Goal: Information Seeking & Learning: Learn about a topic

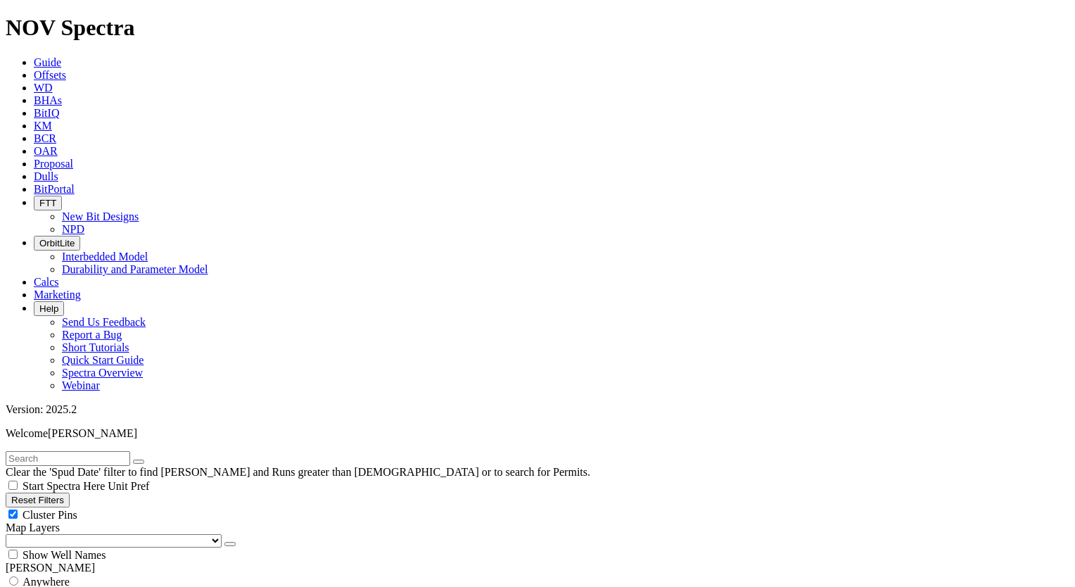
click at [59, 575] on span "Anywhere" at bounding box center [46, 581] width 47 height 12
radio input "true"
radio input "false"
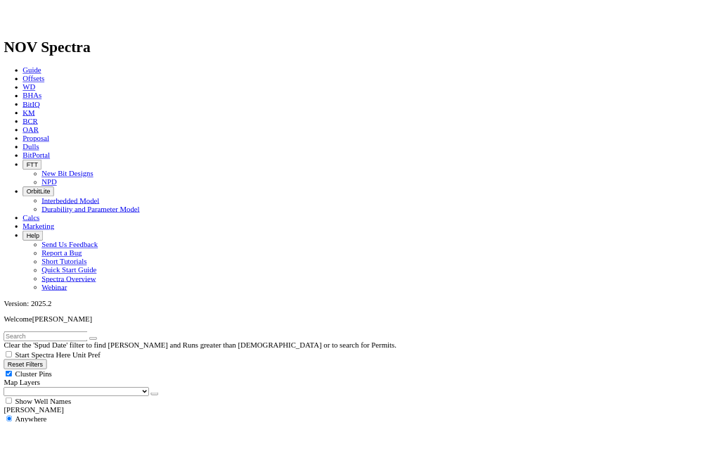
scroll to position [211, 0]
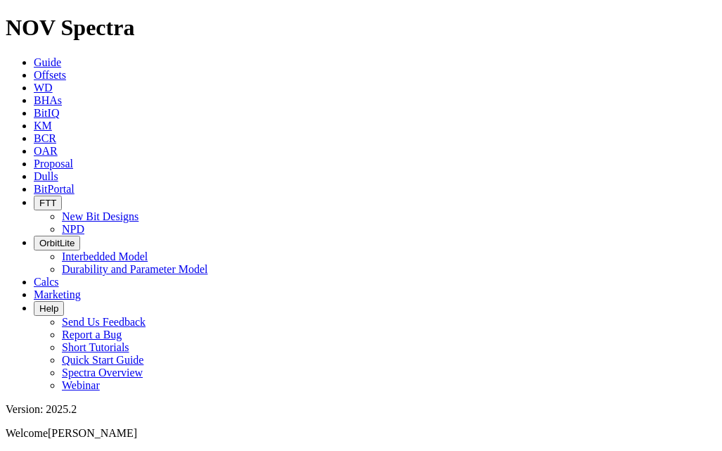
radio input "false"
radio input "true"
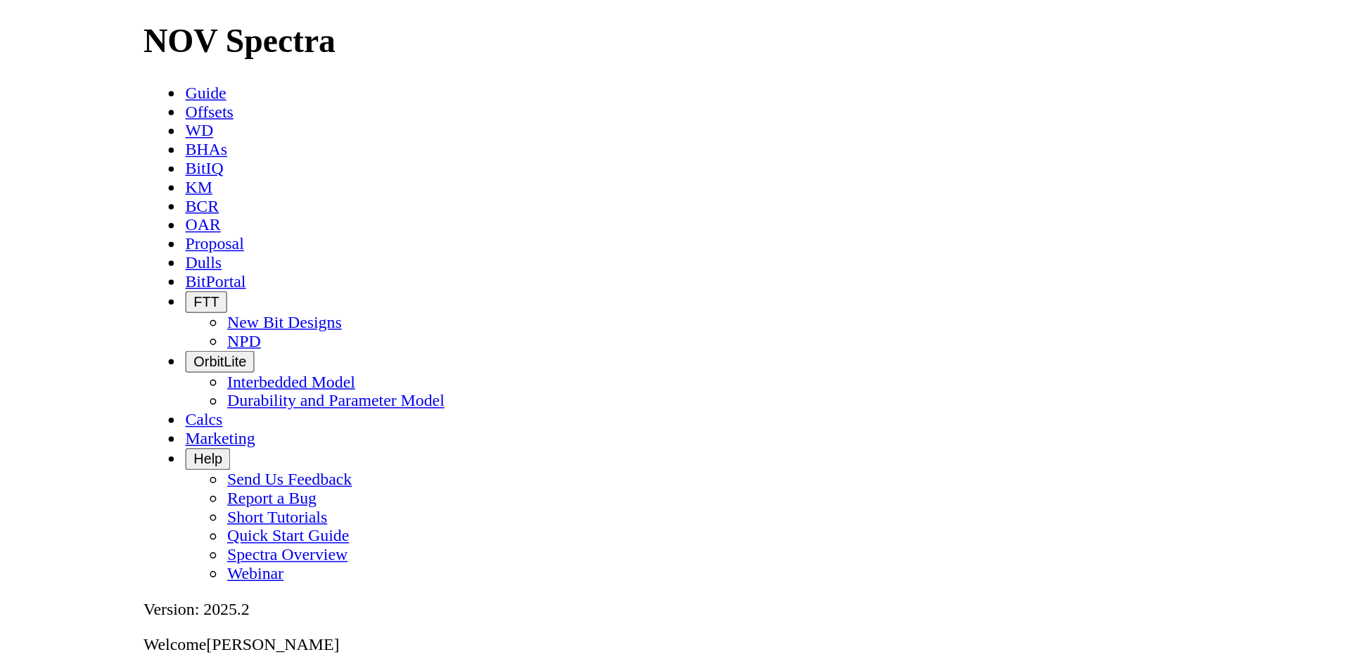
scroll to position [232, 0]
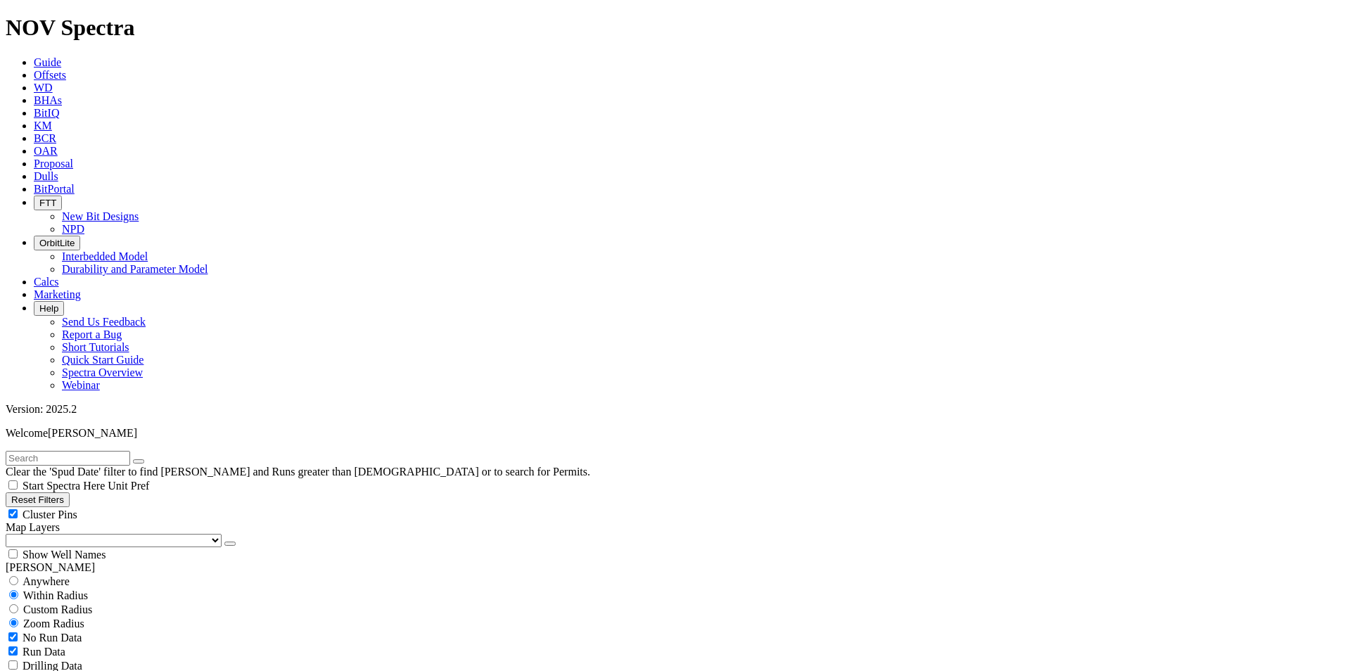
click at [53, 575] on span "Anywhere" at bounding box center [46, 581] width 47 height 12
radio input "true"
radio input "false"
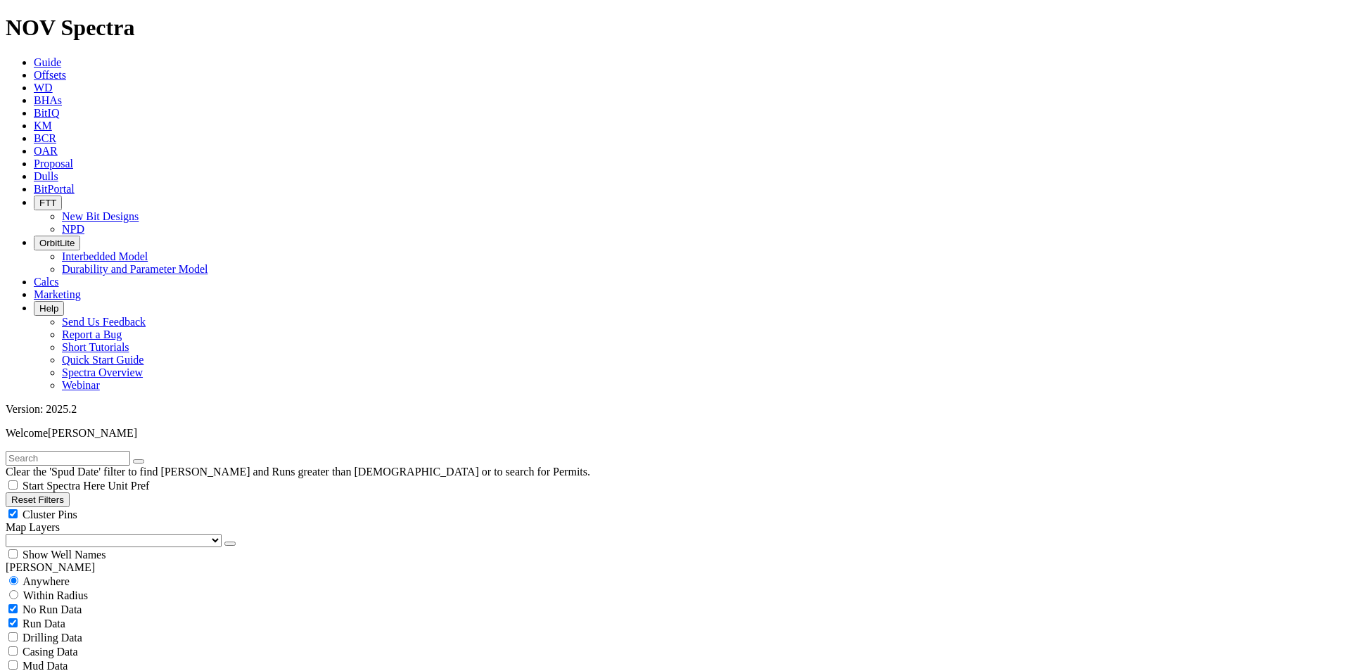
select select "? object:34454 ?"
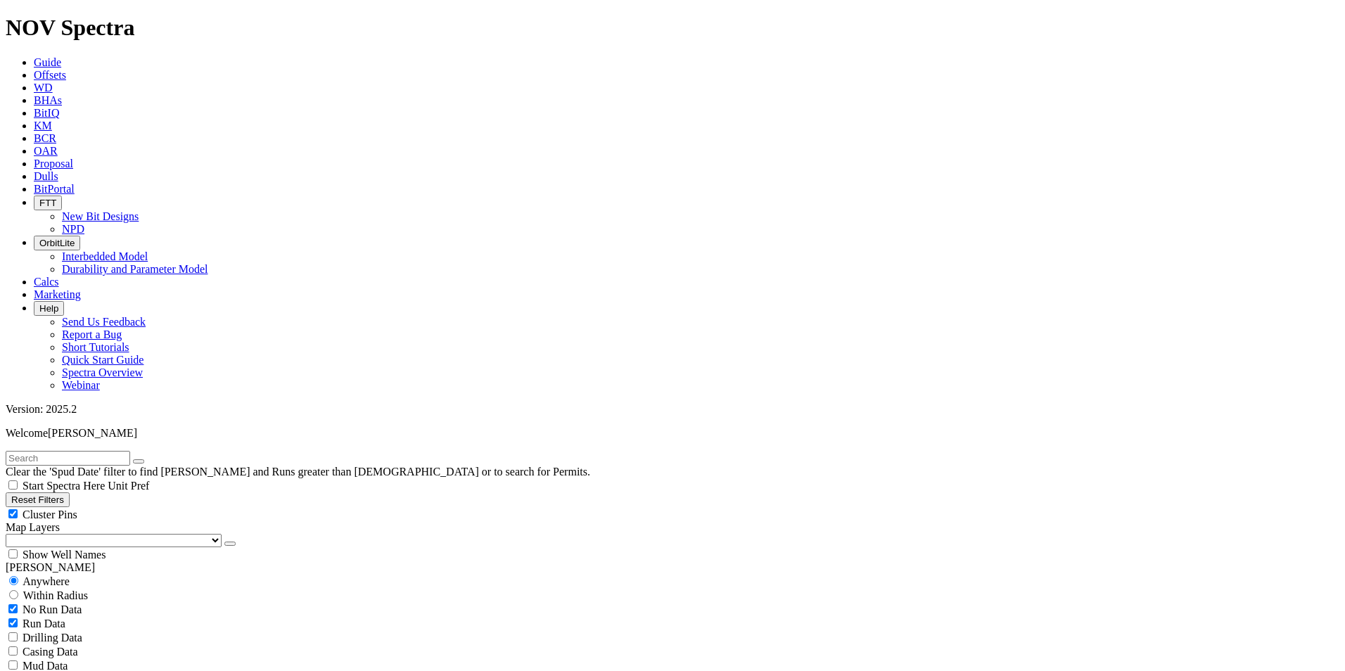
select select
click at [72, 451] on input "text" at bounding box center [68, 458] width 124 height 15
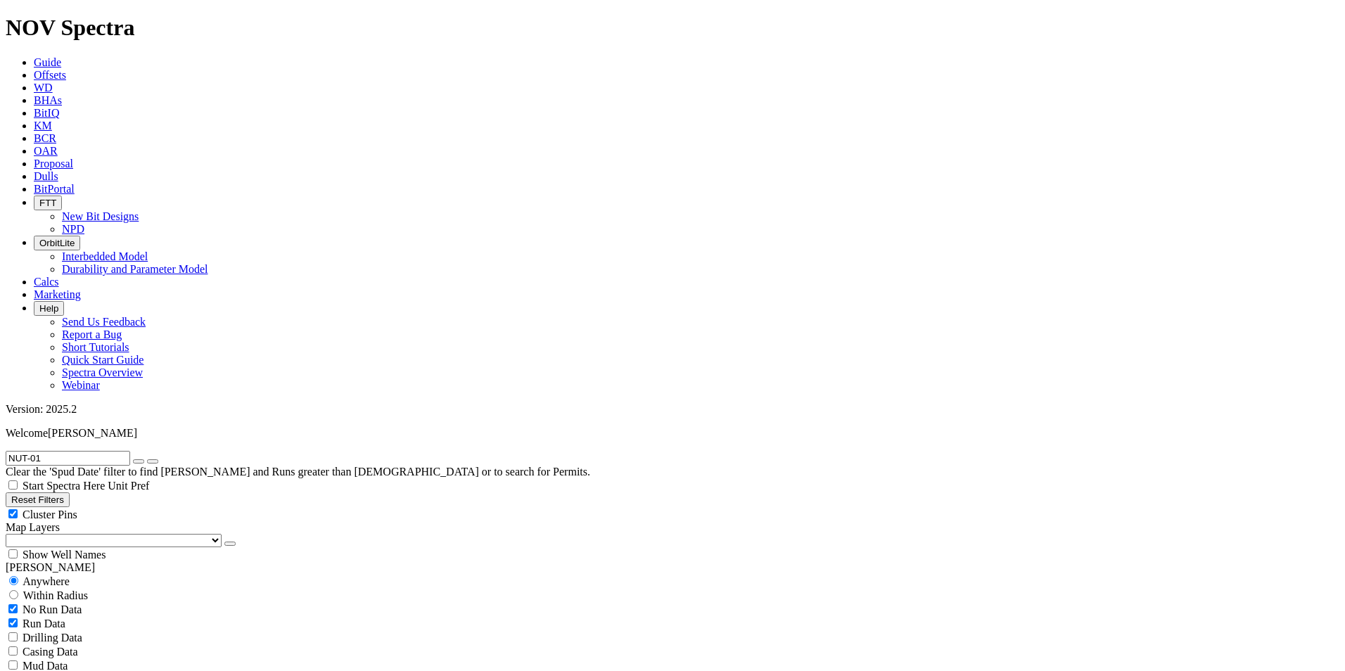
type input "NUT-01X"
radio input "false"
radio input "true"
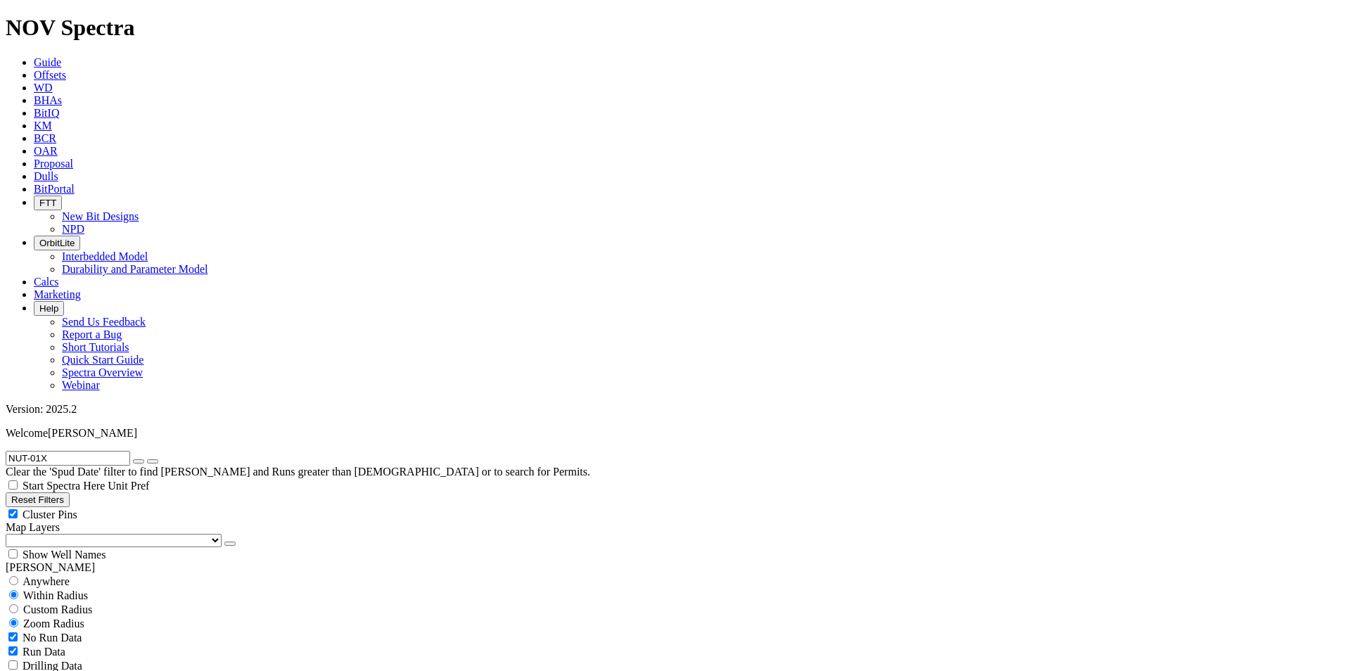
scroll to position [293294, 0]
click at [82, 451] on input "NUT-01X" at bounding box center [68, 458] width 124 height 15
type input "NUT"
click at [51, 575] on span "Anywhere" at bounding box center [46, 581] width 47 height 12
radio input "true"
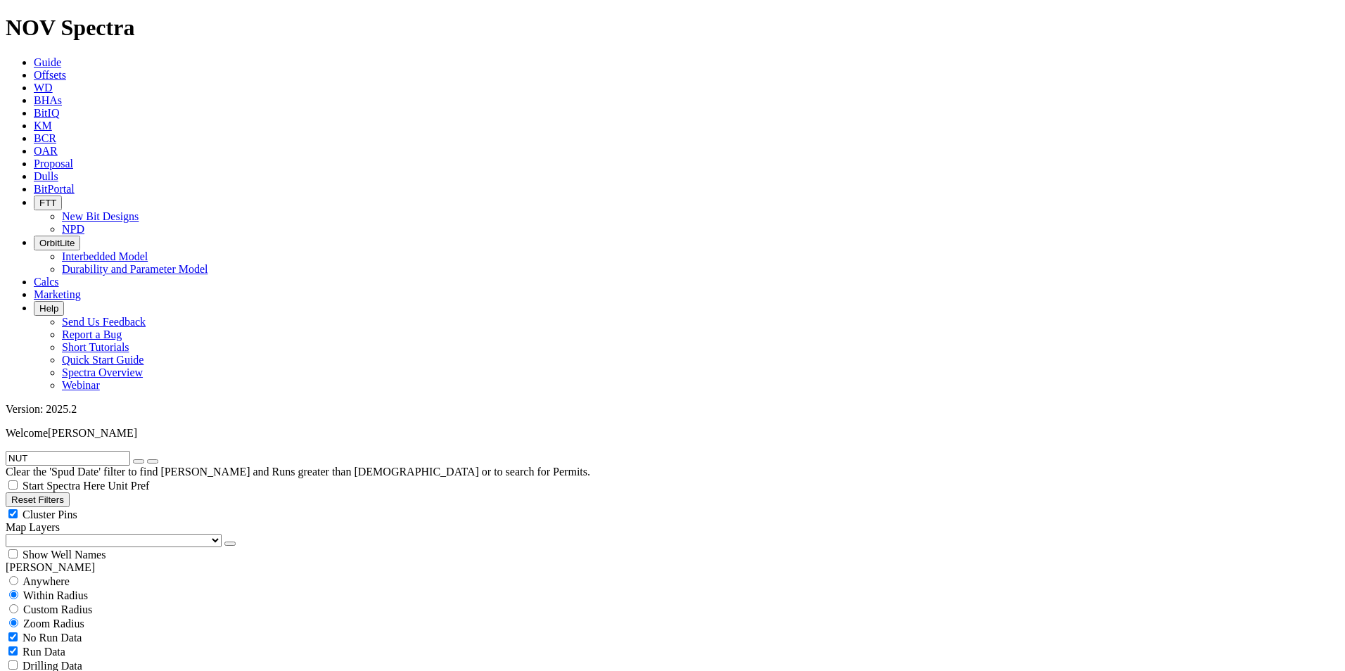
radio input "false"
select select "8.5"
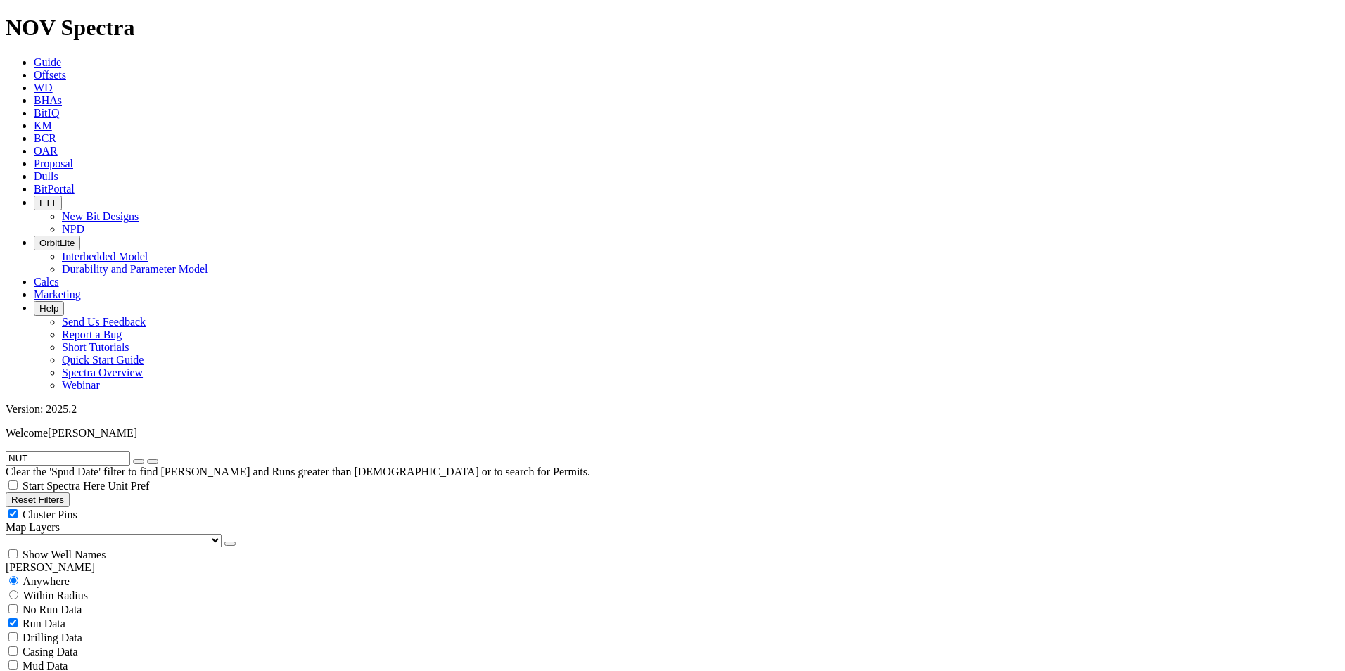
checkbox input "false"
select select "? number:8.5 ?"
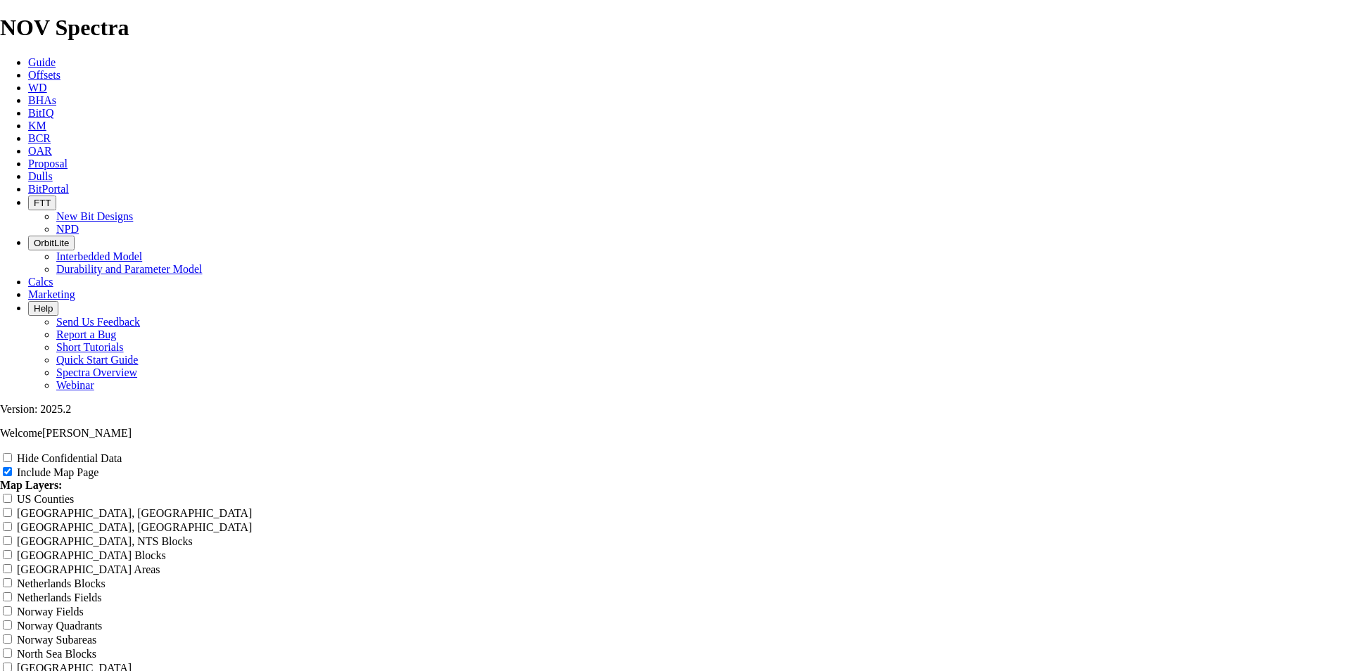
scroll to position [1761, 0]
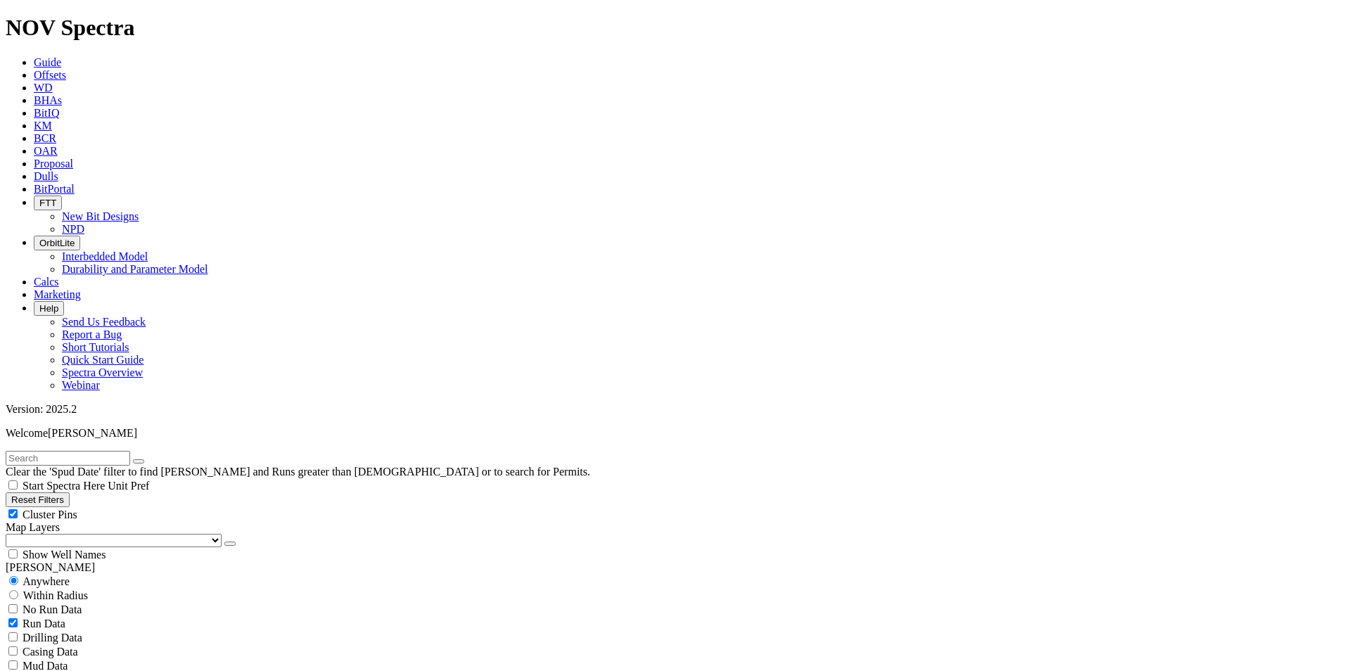
click at [84, 451] on input "text" at bounding box center [68, 458] width 124 height 15
type input "NUT"
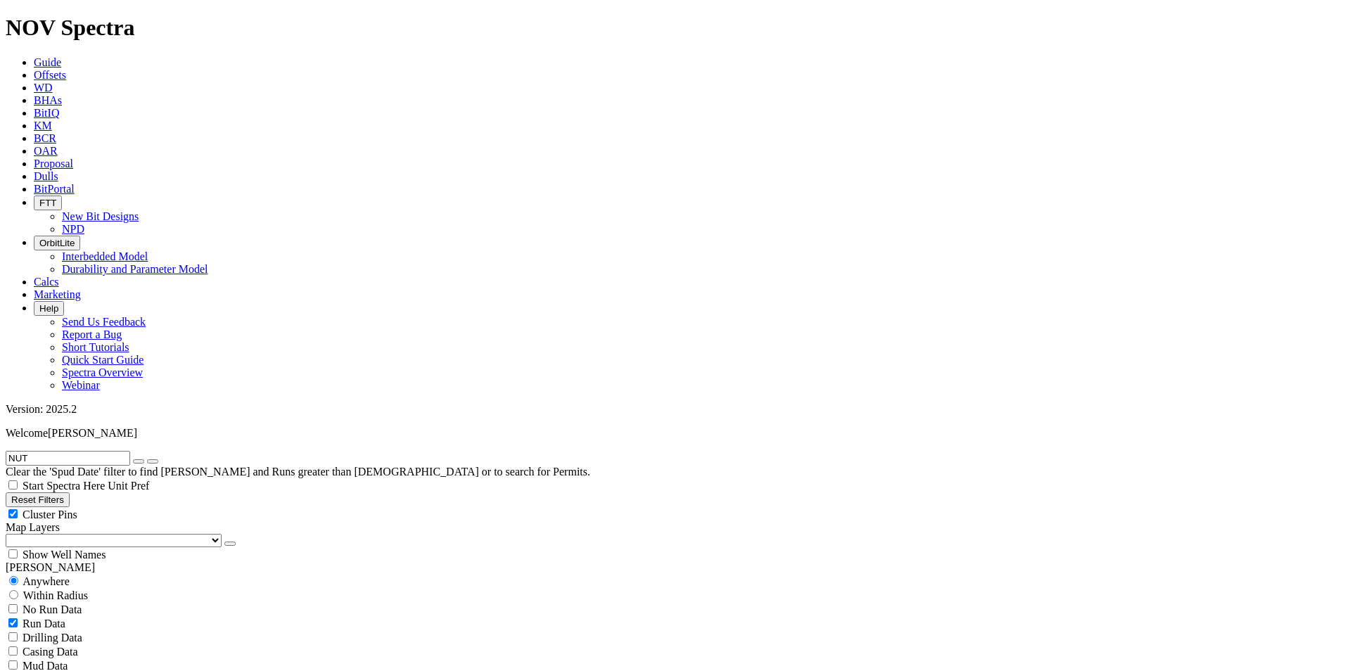
scroll to position [511, 0]
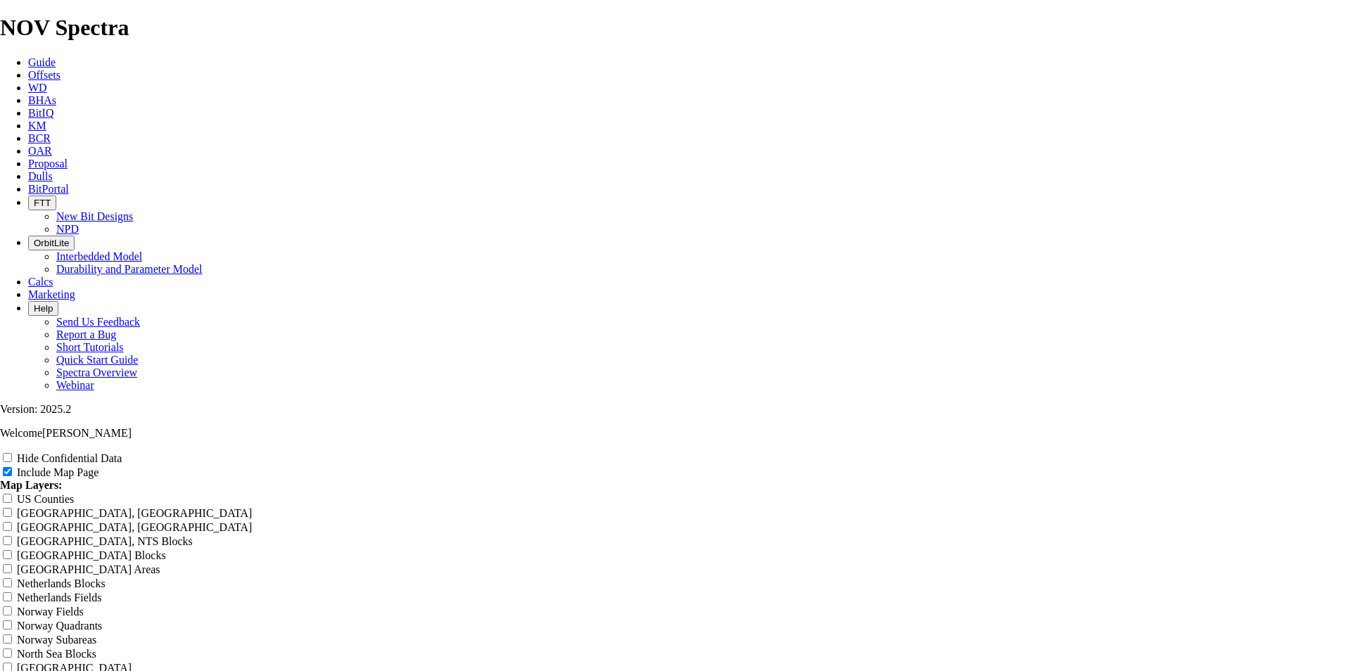
scroll to position [1758, 0]
radio input "true"
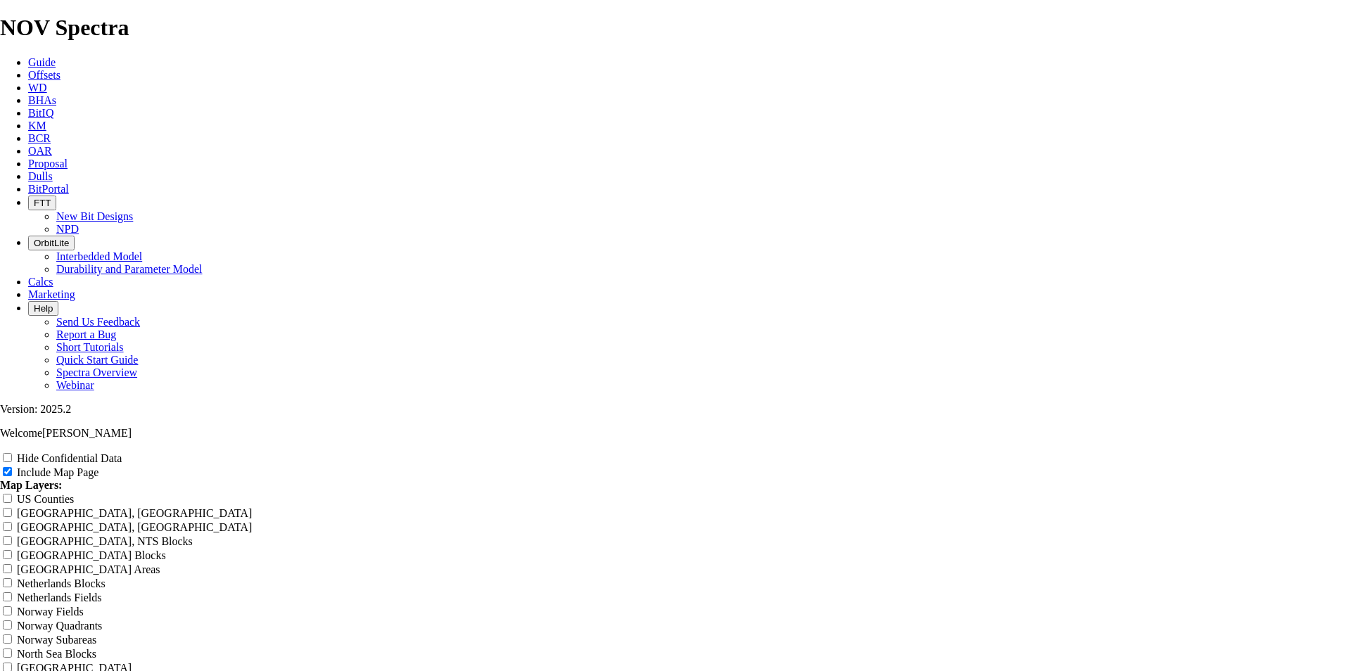
radio input "true"
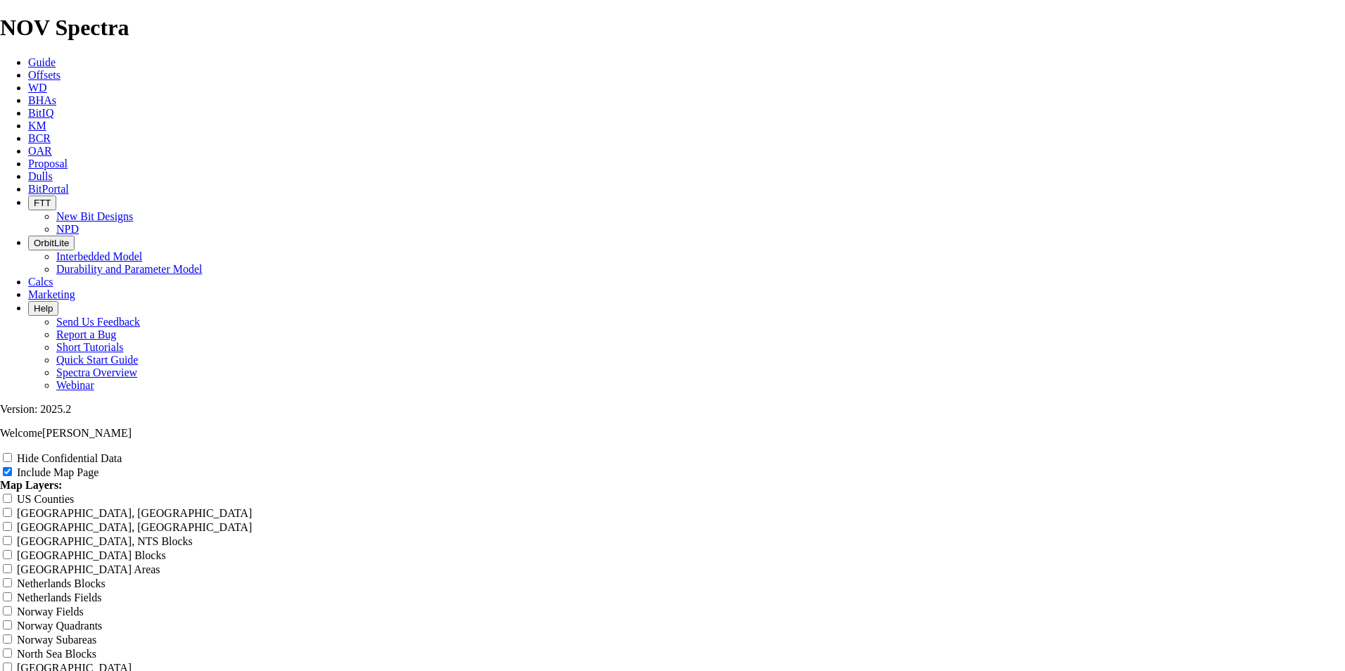
radio input "true"
click at [41, 586] on link "Unit Pref" at bounding box center [20, 681] width 41 height 12
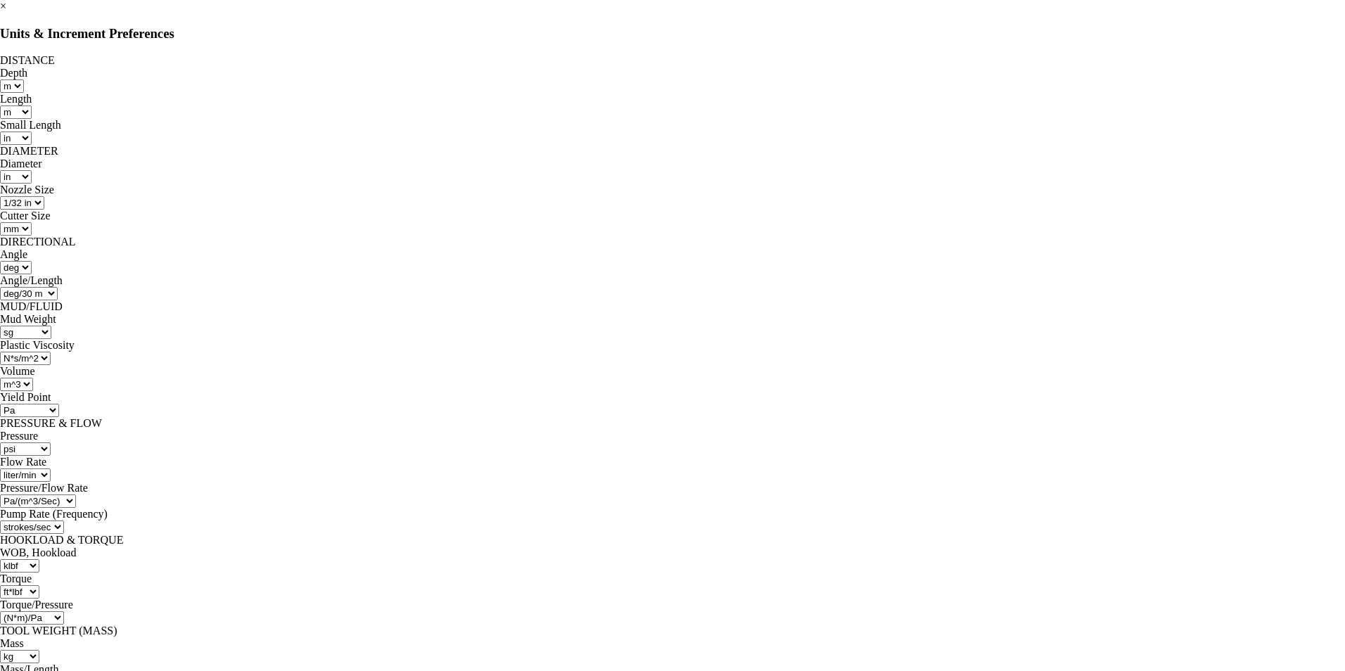
click at [648, 79] on div "DISTANCE Depth ft m Length ft m in mm Small Length m in mm DIAMETER Diameter in…" at bounding box center [672, 605] width 1345 height 1103
select select "object:81599"
click at [24, 80] on select "ft m" at bounding box center [12, 85] width 24 height 13
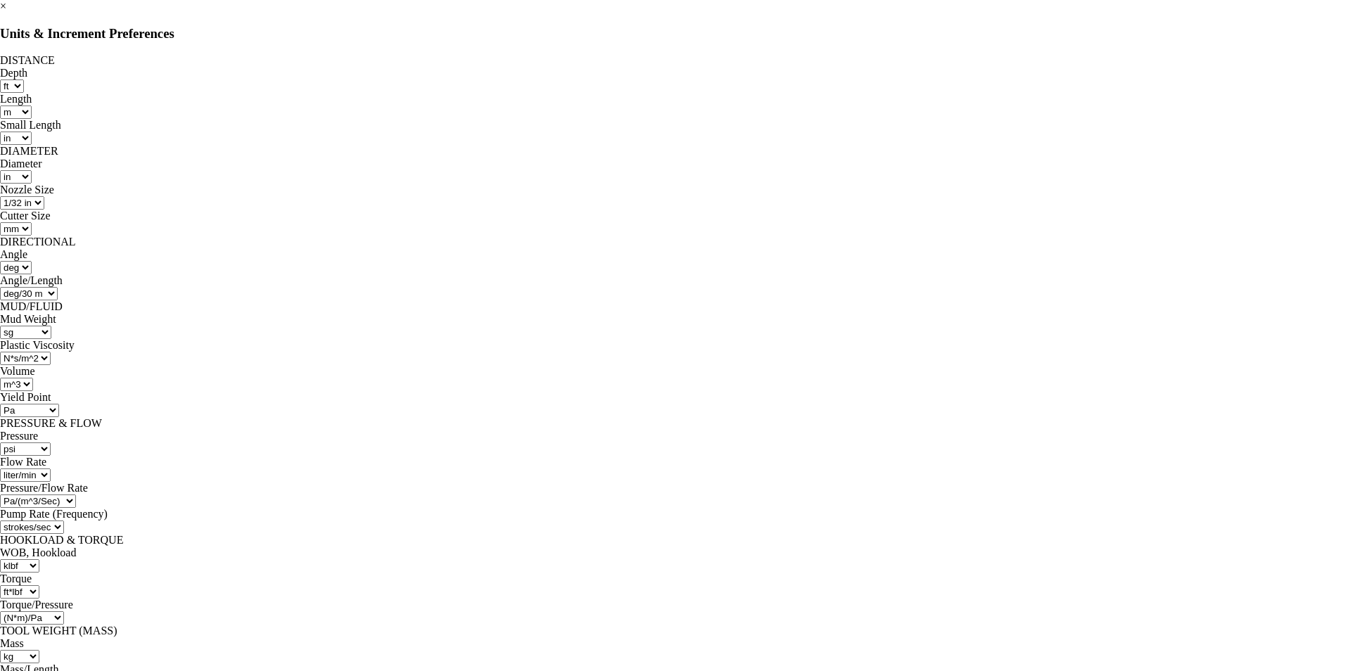
select select "object:81854"
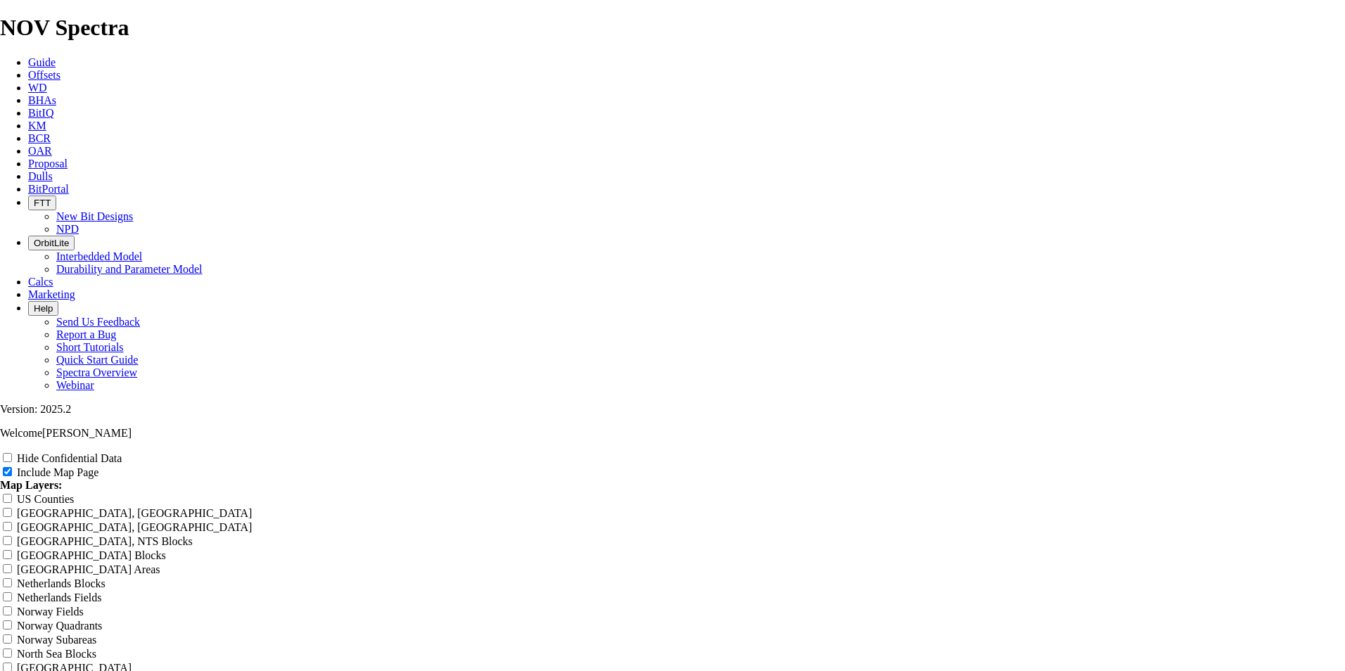
scroll to position [1770, 0]
radio input "true"
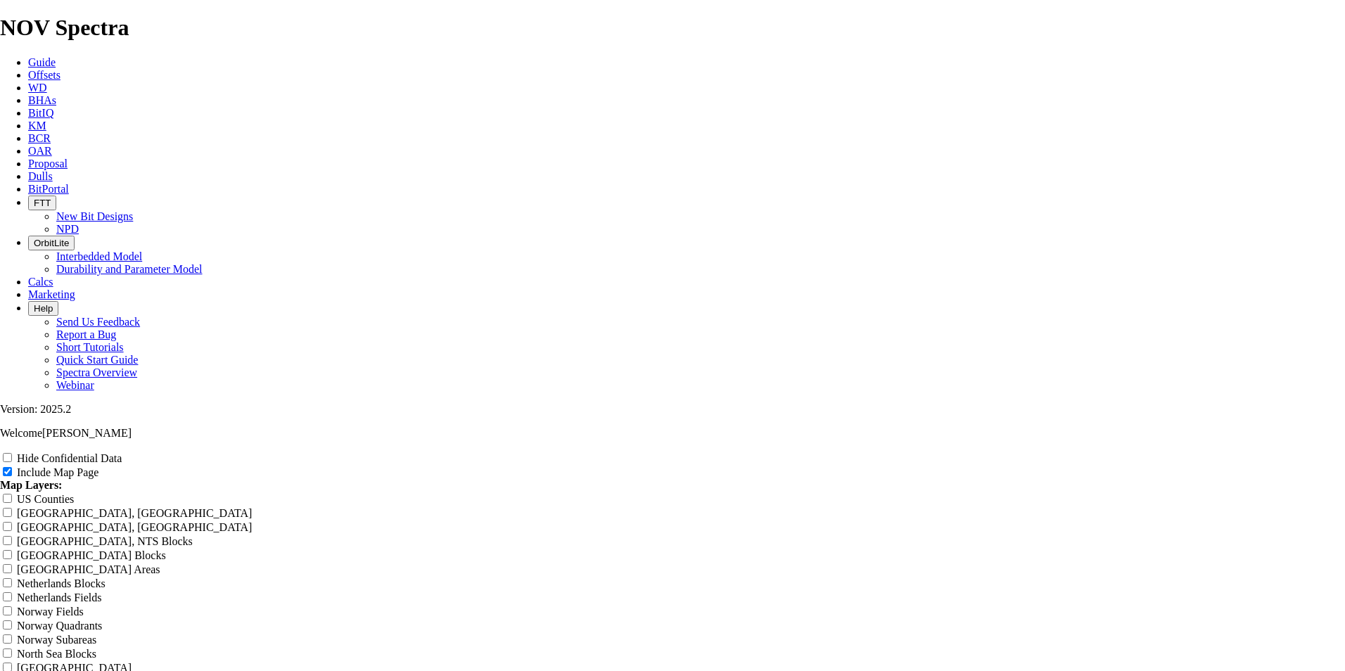
scroll to position [2324, 0]
drag, startPoint x: 517, startPoint y: 272, endPoint x: 525, endPoint y: 274, distance: 8.7
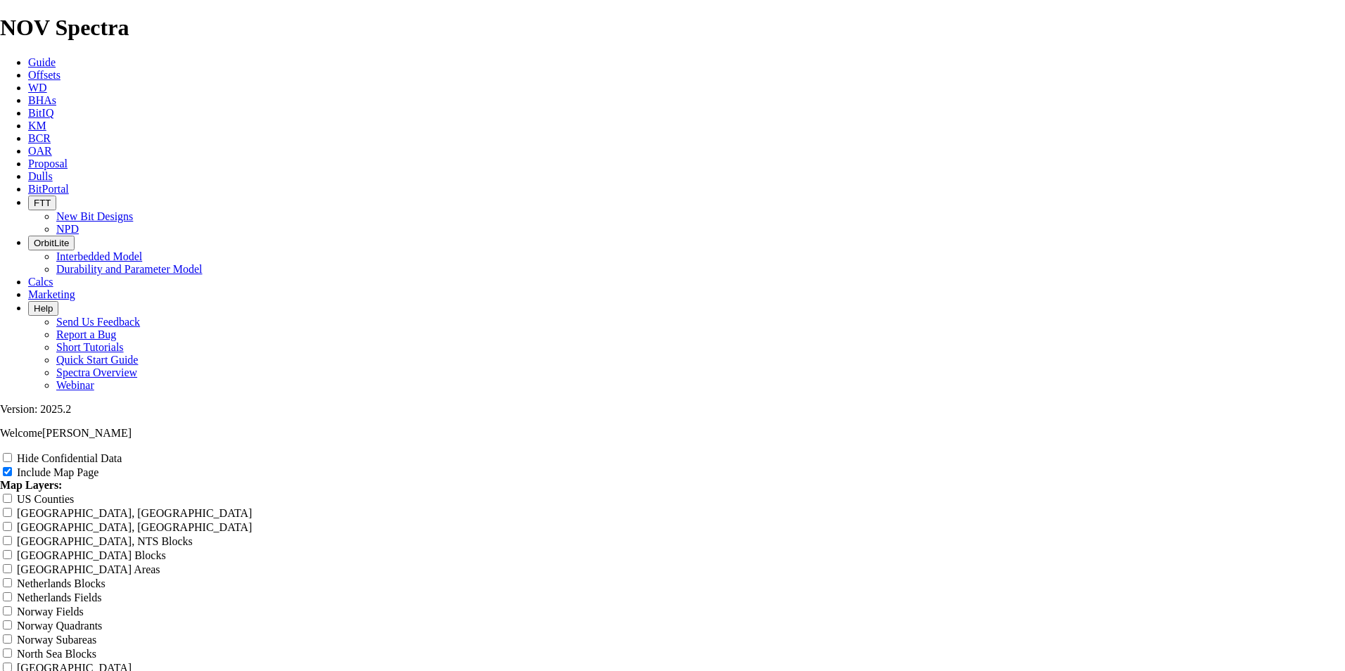
drag, startPoint x: 516, startPoint y: 189, endPoint x: 525, endPoint y: 198, distance: 12.4
